Goal: Transaction & Acquisition: Purchase product/service

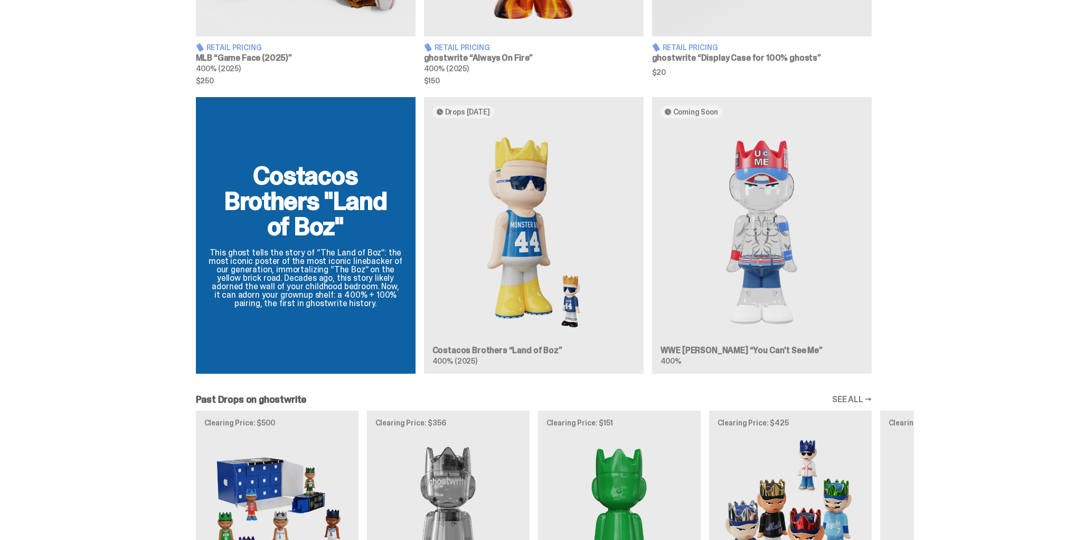
scroll to position [634, 0]
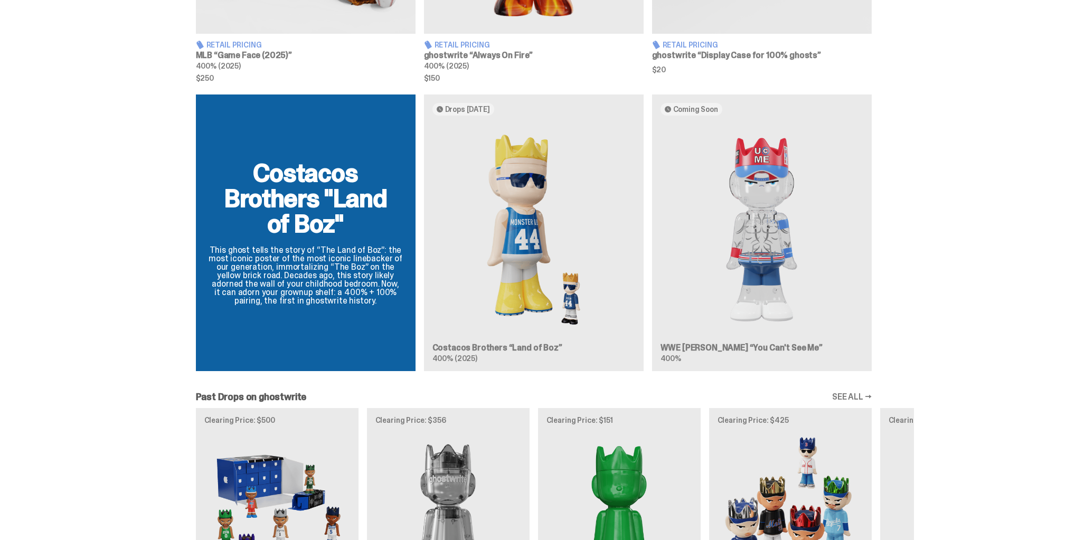
click at [829, 192] on div "Costacos Brothers "Land of Boz" This ghost tells the story of “The Land of Boz”…" at bounding box center [534, 237] width 760 height 285
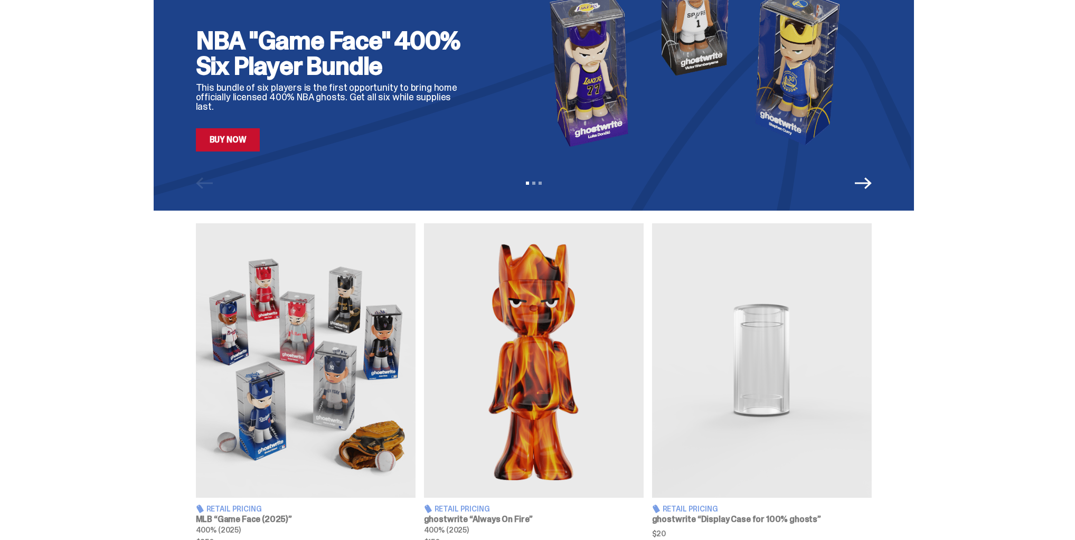
scroll to position [169, 0]
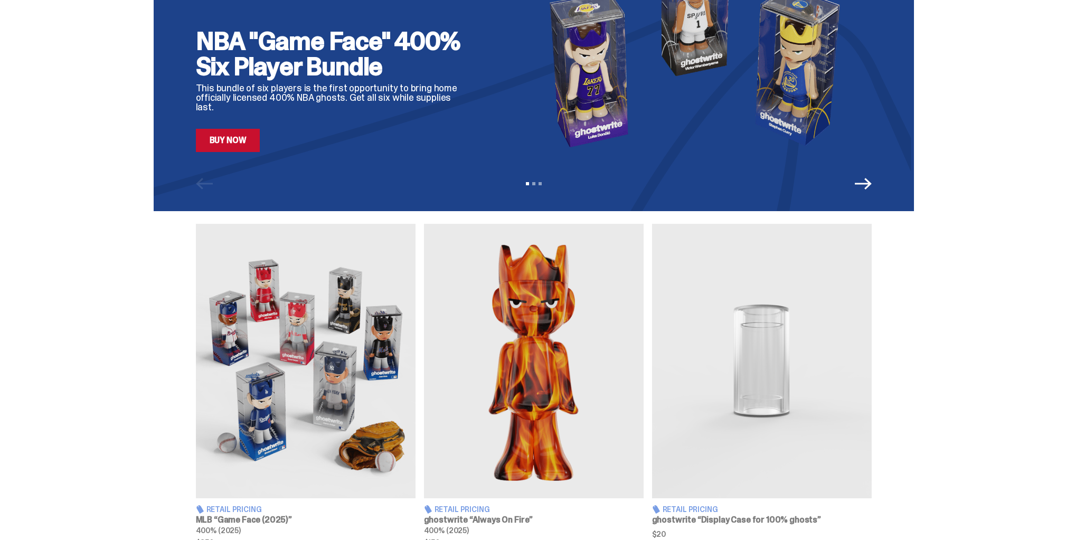
click at [893, 202] on div "NBA "Game Face" 400% Six Player Bundle This bundle of six players is the first …" at bounding box center [534, 21] width 760 height 380
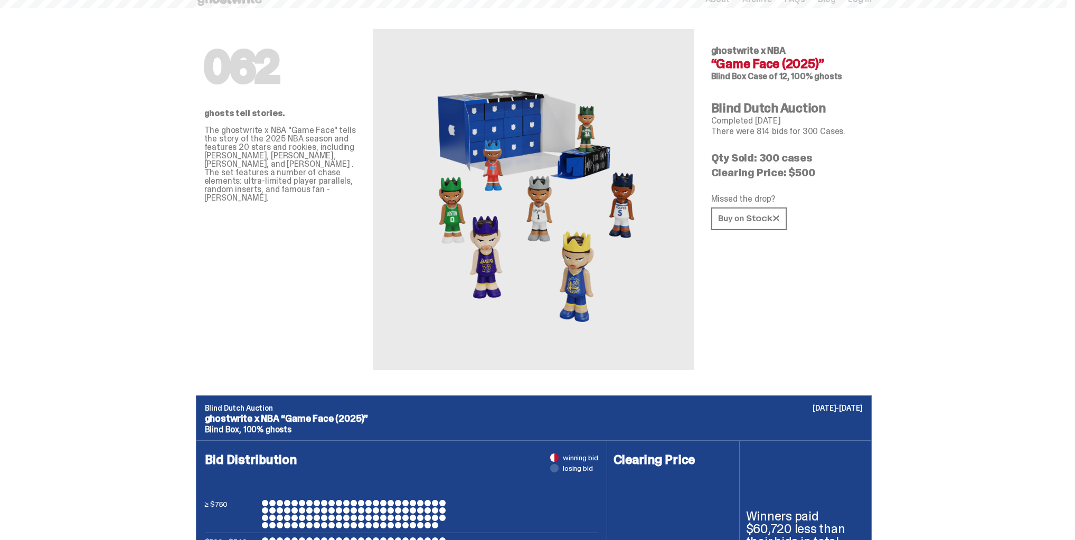
scroll to position [253, 0]
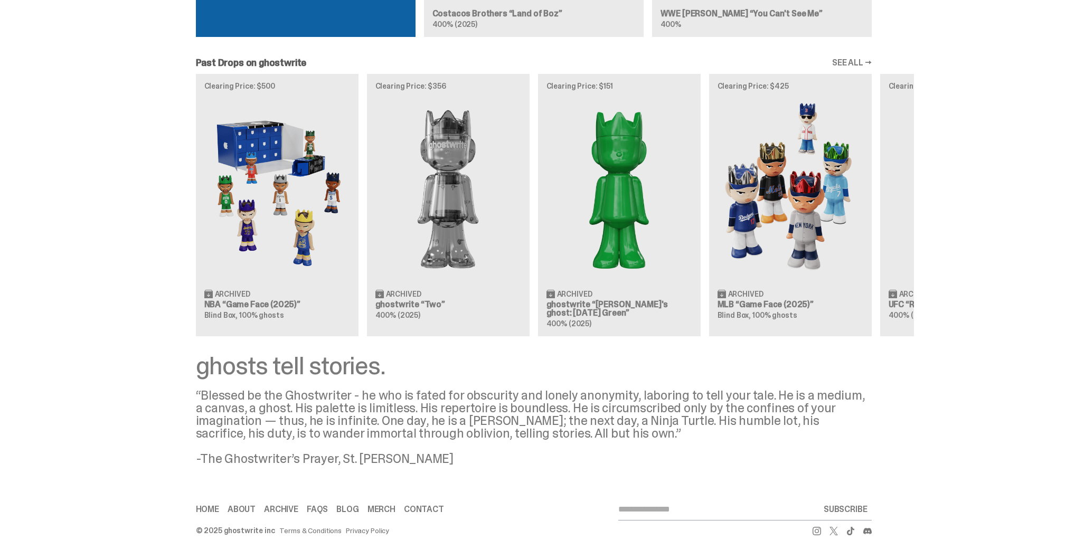
scroll to position [972, 0]
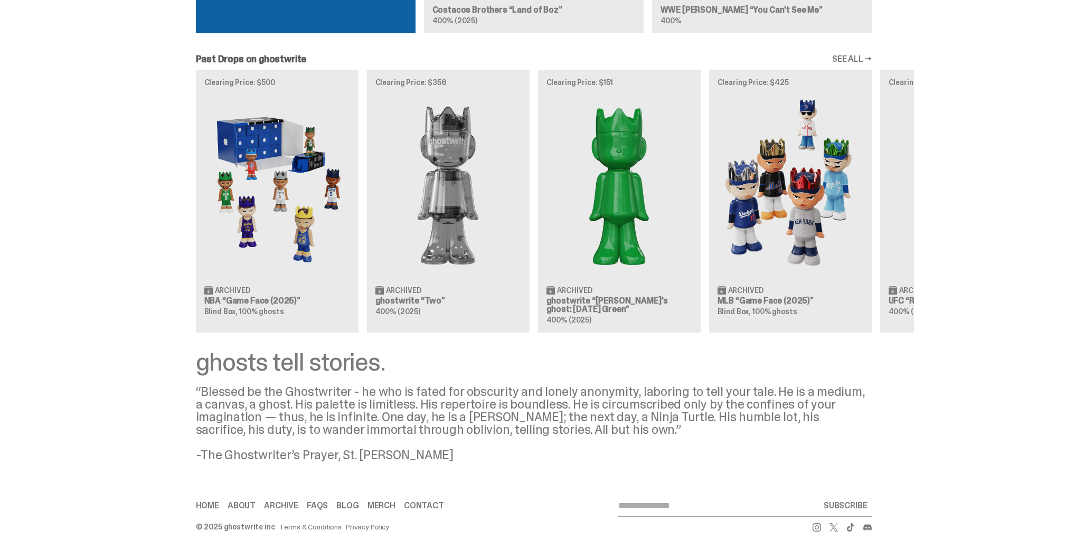
click at [333, 213] on div "Clearing Price: $500 Archived NBA “Game Face (2025)” Blind Box, 100% ghosts Cle…" at bounding box center [534, 201] width 760 height 262
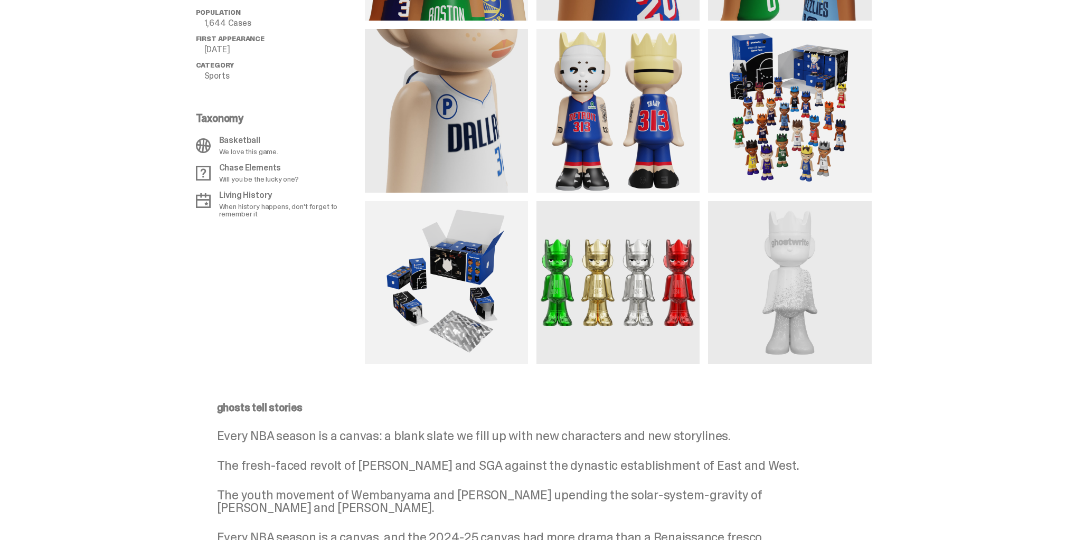
scroll to position [1056, 0]
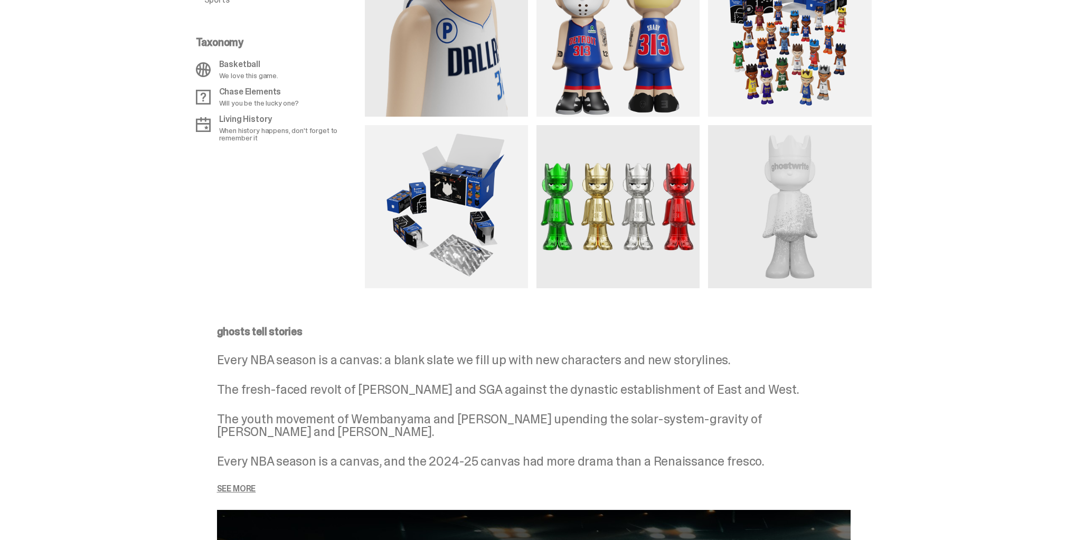
click at [239, 485] on p "See more" at bounding box center [534, 489] width 634 height 8
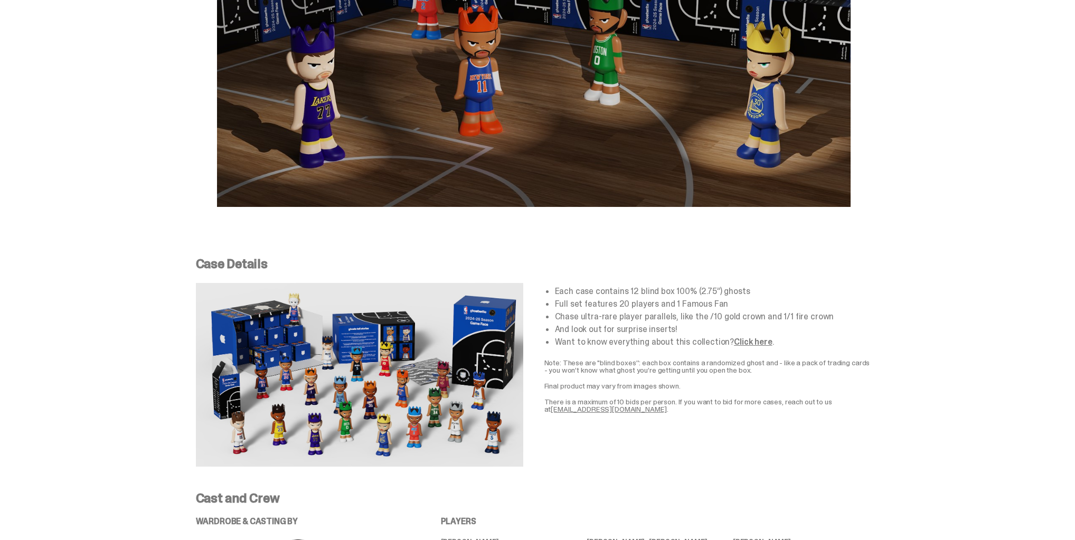
scroll to position [1859, 0]
